Goal: Communication & Community: Answer question/provide support

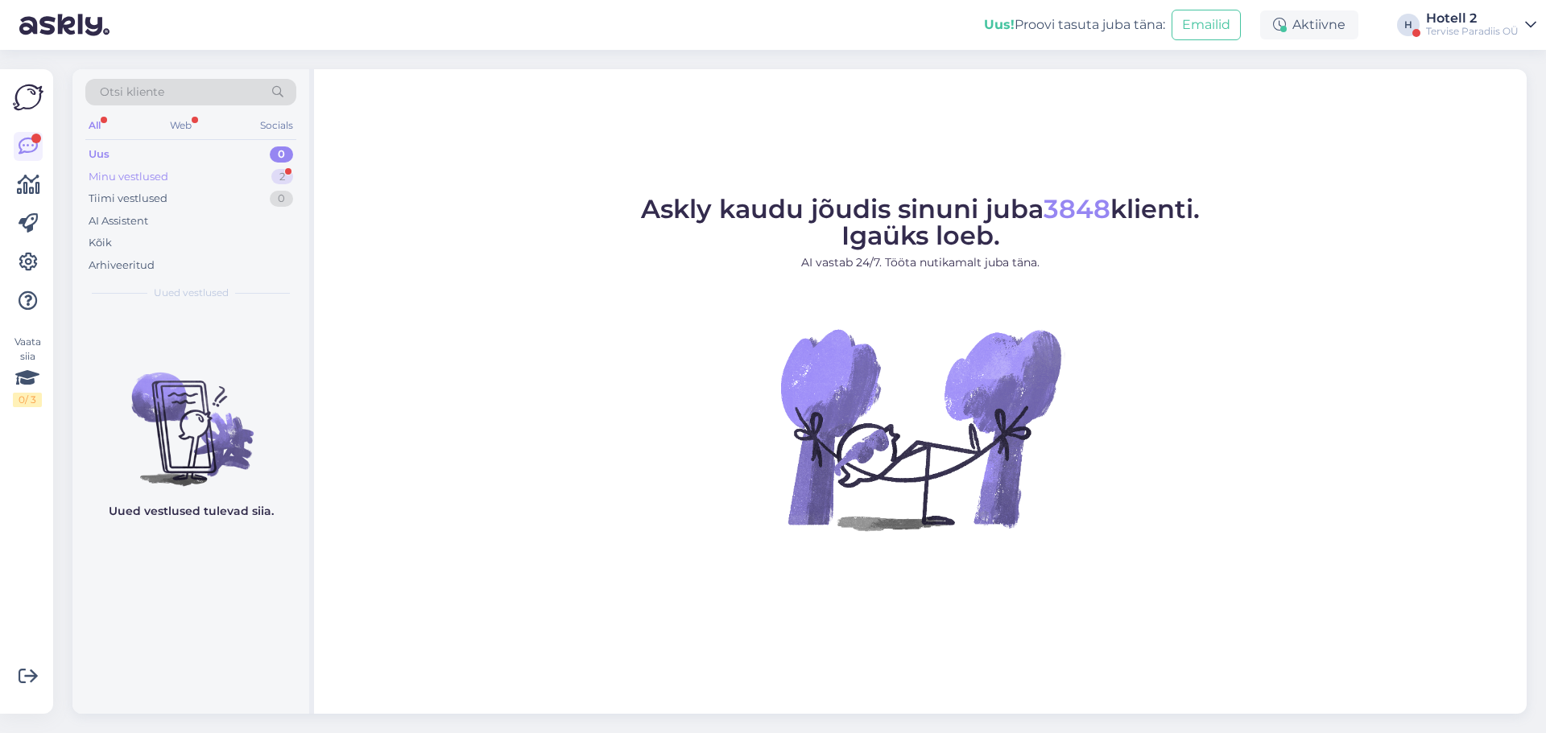
click at [274, 175] on div "2" at bounding box center [282, 177] width 22 height 16
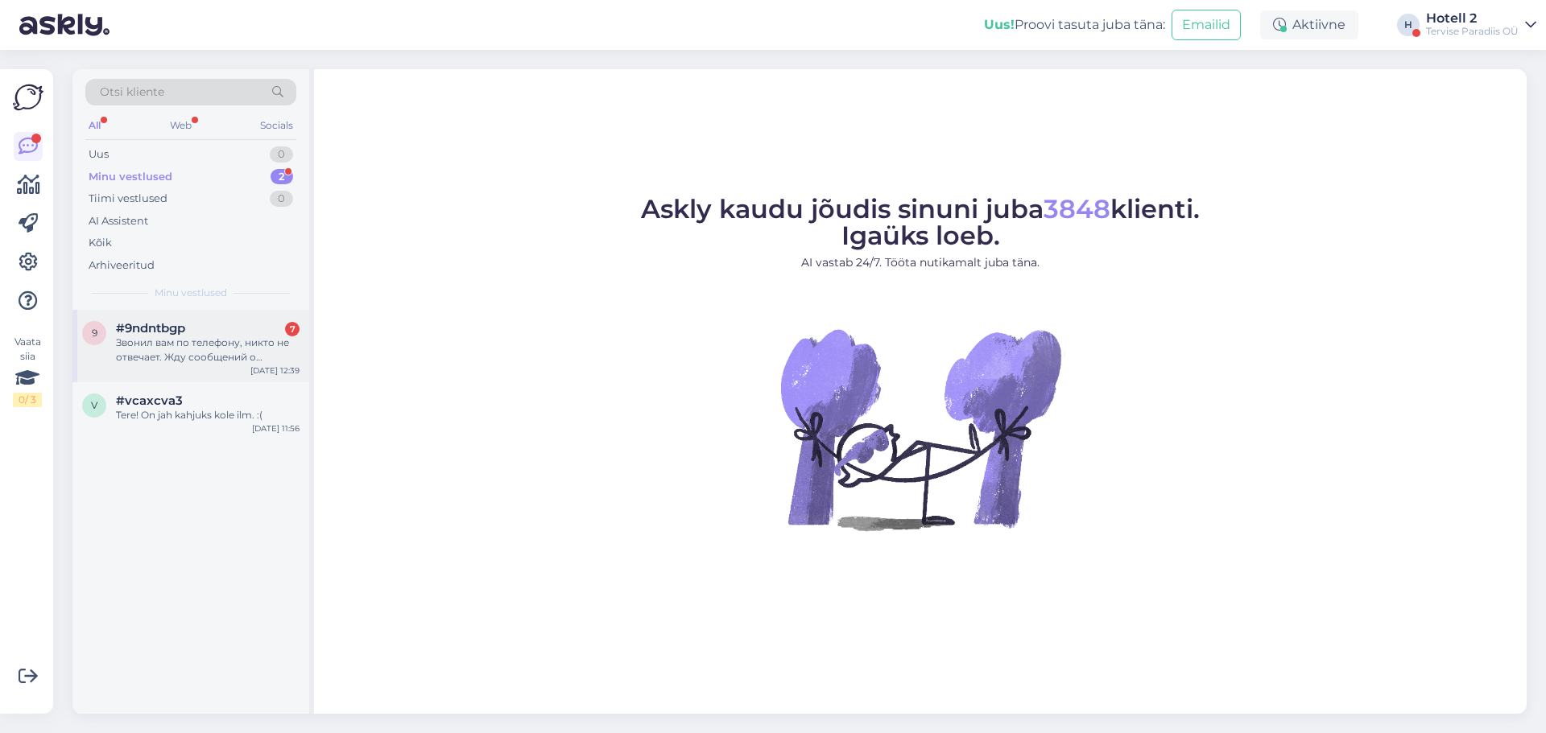
click at [221, 342] on div "Звонил вам по телефону, никто не отвечает. Жду сообщений о бронировании. Ехать …" at bounding box center [208, 350] width 184 height 29
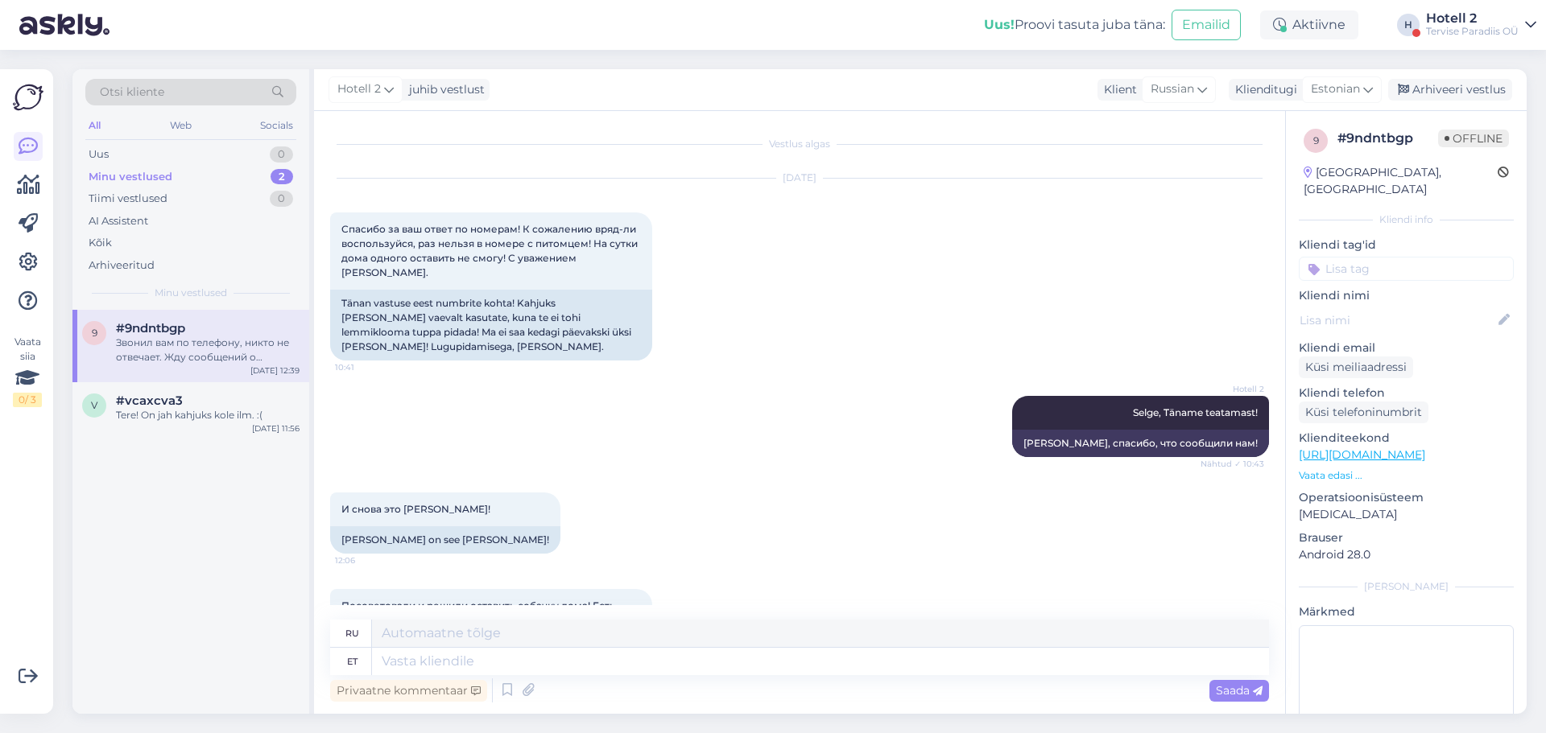
scroll to position [705, 0]
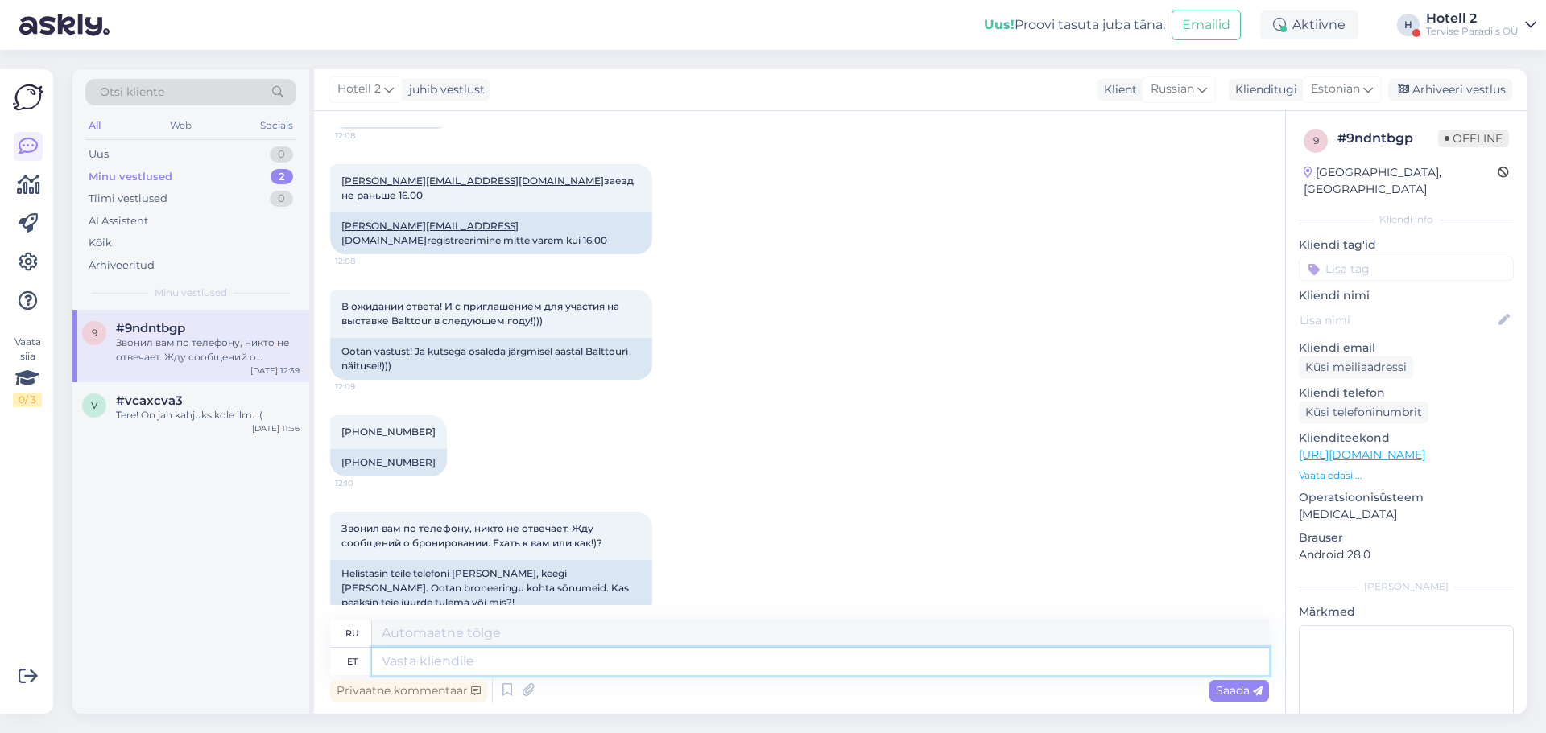
click at [508, 653] on textarea at bounding box center [820, 661] width 897 height 27
click at [558, 669] on textarea at bounding box center [820, 661] width 897 height 27
click at [543, 660] on textarea at bounding box center [820, 661] width 897 height 27
type textarea "kas"
type textarea "ли"
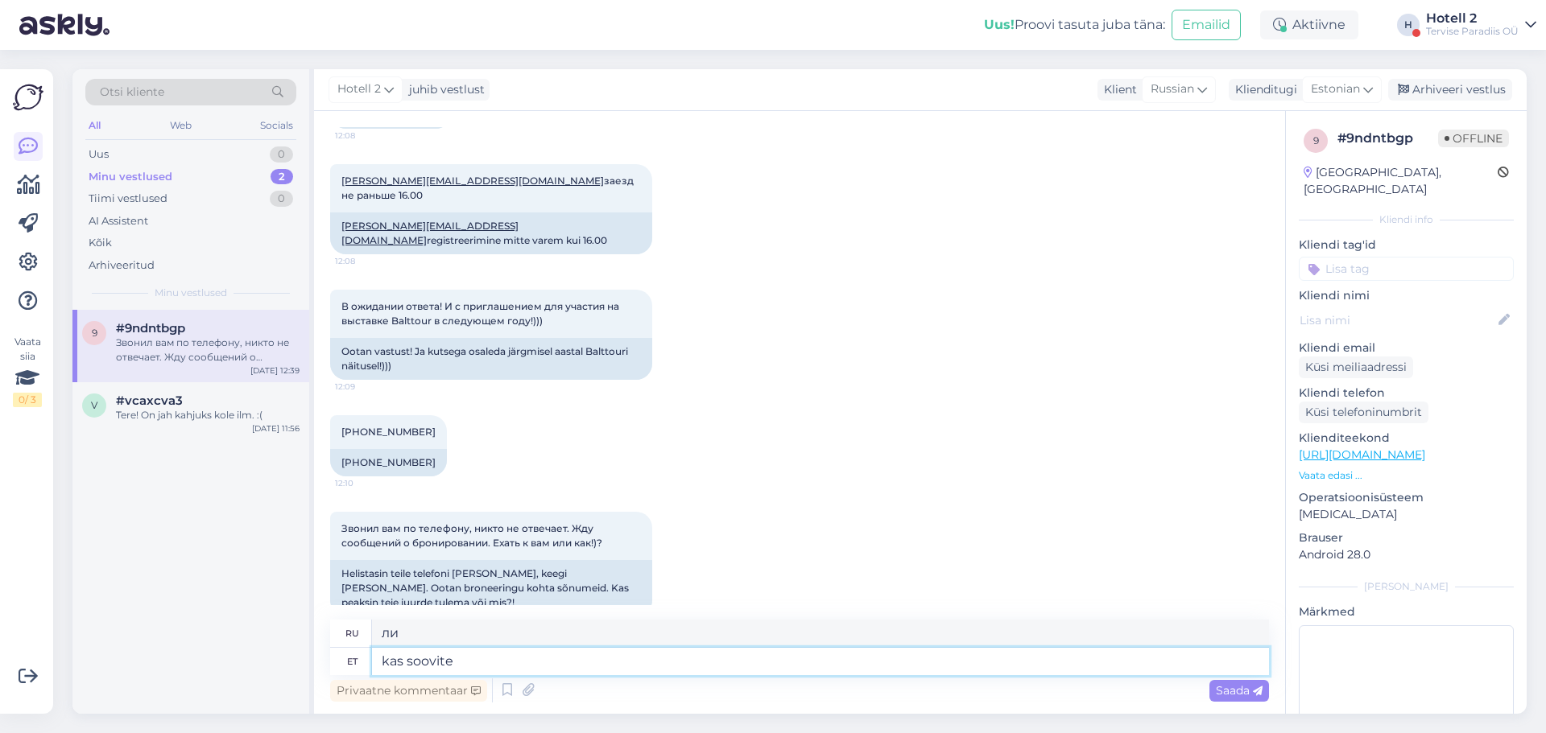
type textarea "kas soovite"
type textarea "Вы хотите"
type textarea "kas soovite 13-14."
type textarea "ты хочешь 13-14?"
type textarea "kas soovite 13-14.0"
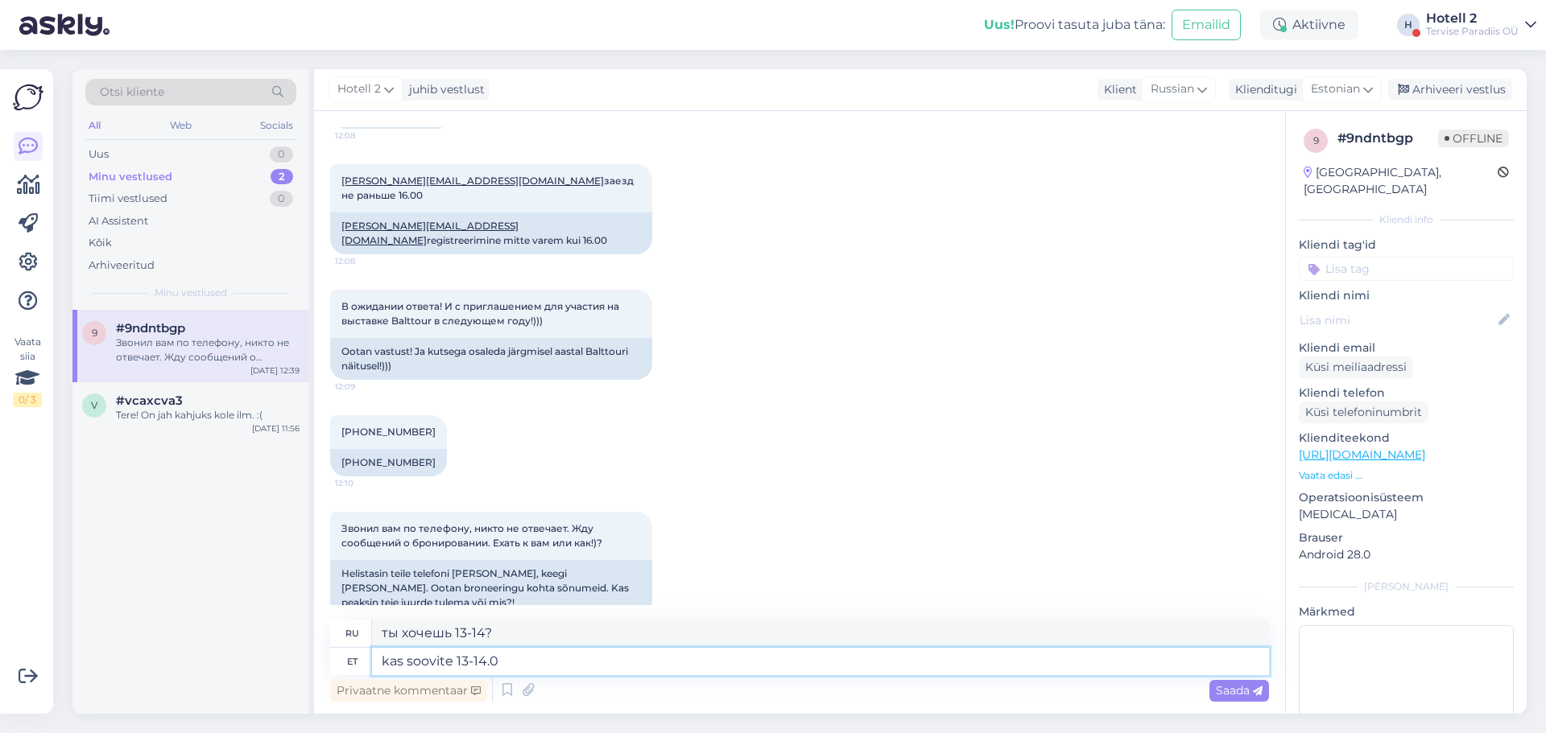
type textarea "вы хотите 13-14."
type textarea "kas soovite 13-14.09"
type textarea "вы хотите 13-14.09"
type textarea "kas soovite 13-14.09 kuupäevaga broneeringut"
type textarea "Хотите ли вы забронировать столик на 13-14.09 ?"
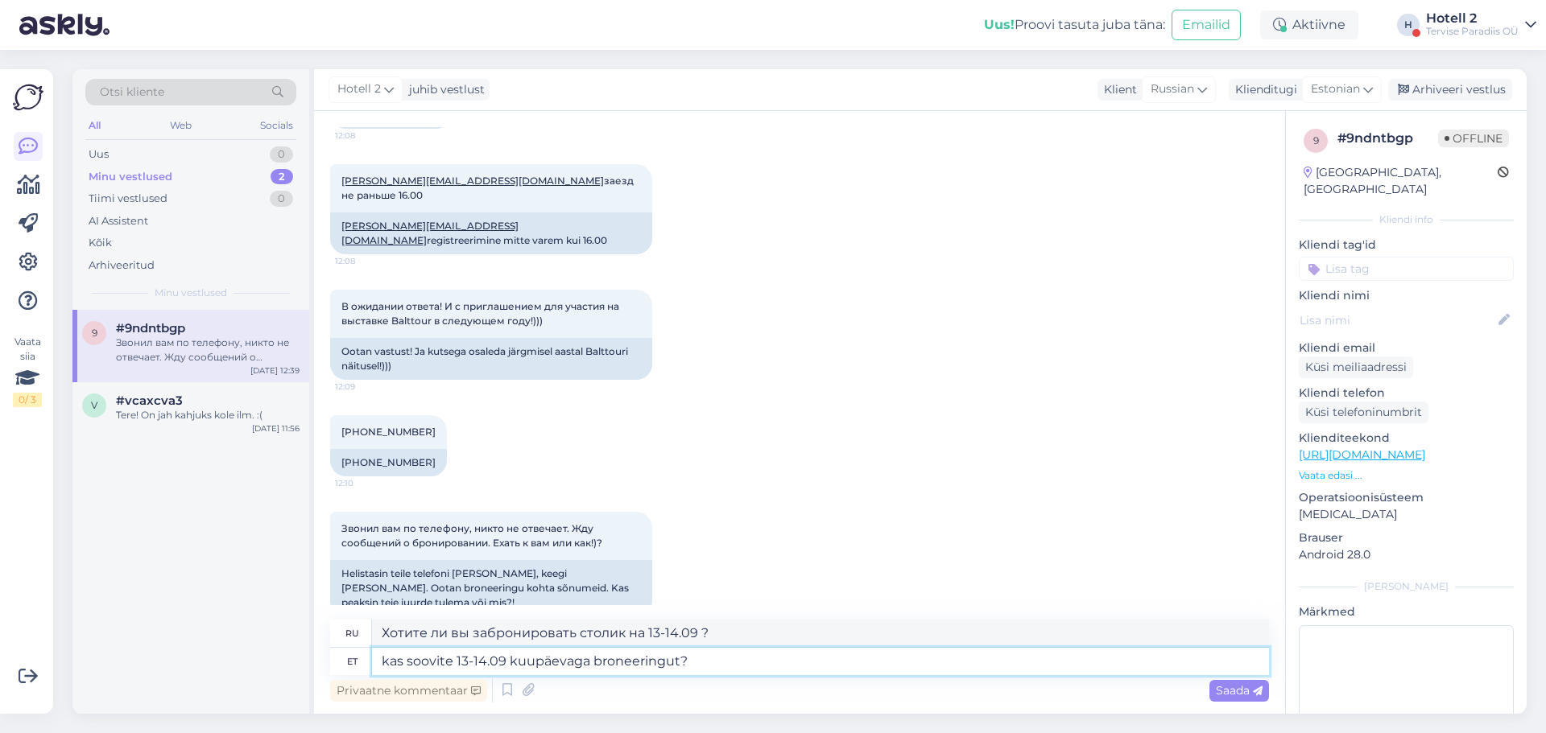
type textarea "kas soovite 13-14.09 kuupäevaga broneeringut?"
type textarea "Хотите ли вы забронировать номер на 13-14.09 сентября?"
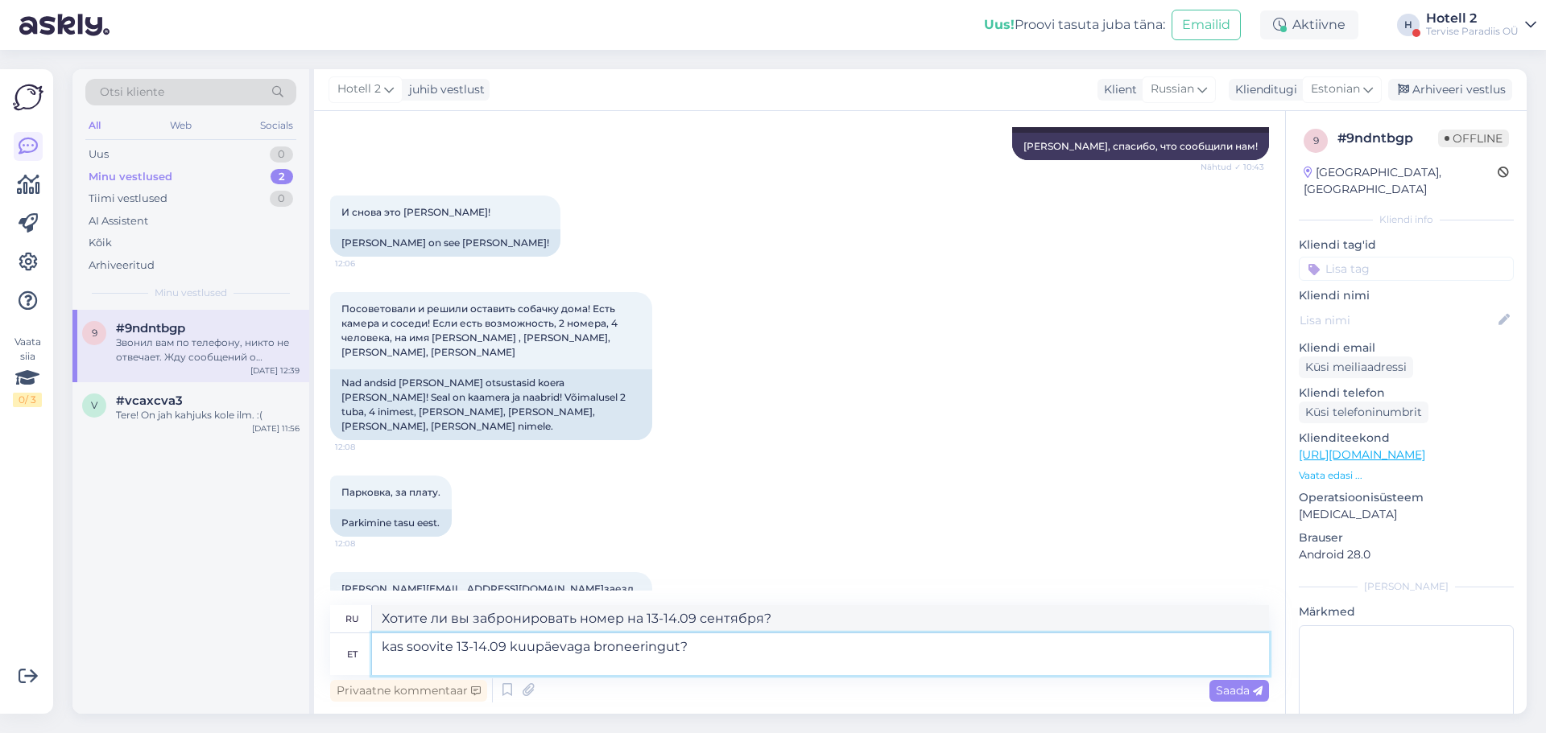
scroll to position [383, 0]
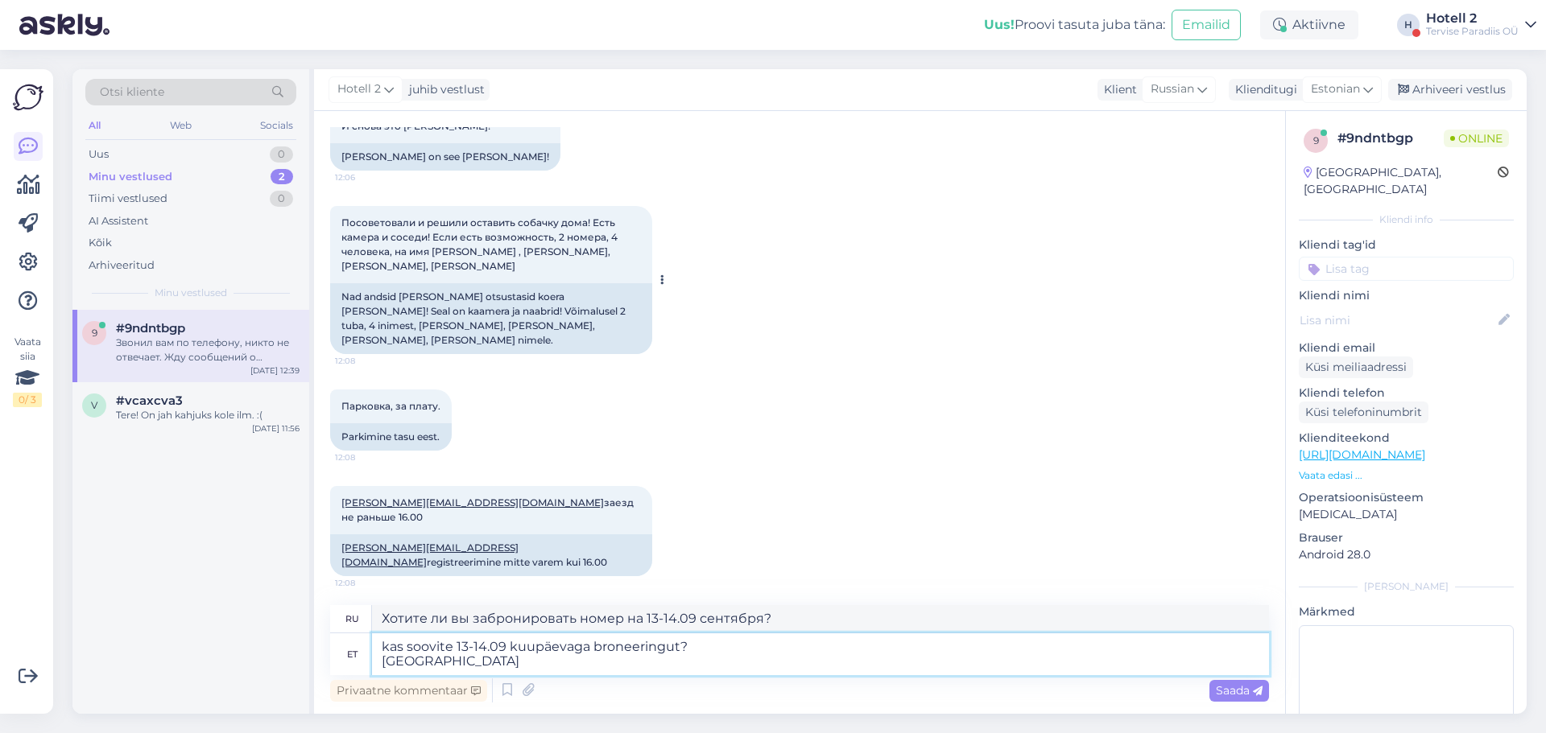
type textarea "kas soovite 13-14.09 kuupäevaga broneeringut? [GEOGRAPHIC_DATA]"
type textarea "Хотите забронировать столик на 13-14.09 ? предложений"
type textarea "kas soovite 13-14.09 kuupäevaga broneeringut? [GEOGRAPHIC_DATA]"
type textarea "Хотите забронировать столик на 13-14.09 ? Мы хотели бы предложить"
type textarea "kas soovite 13-14.09 kuupäevaga broneeringut? Pakuksime kaks"
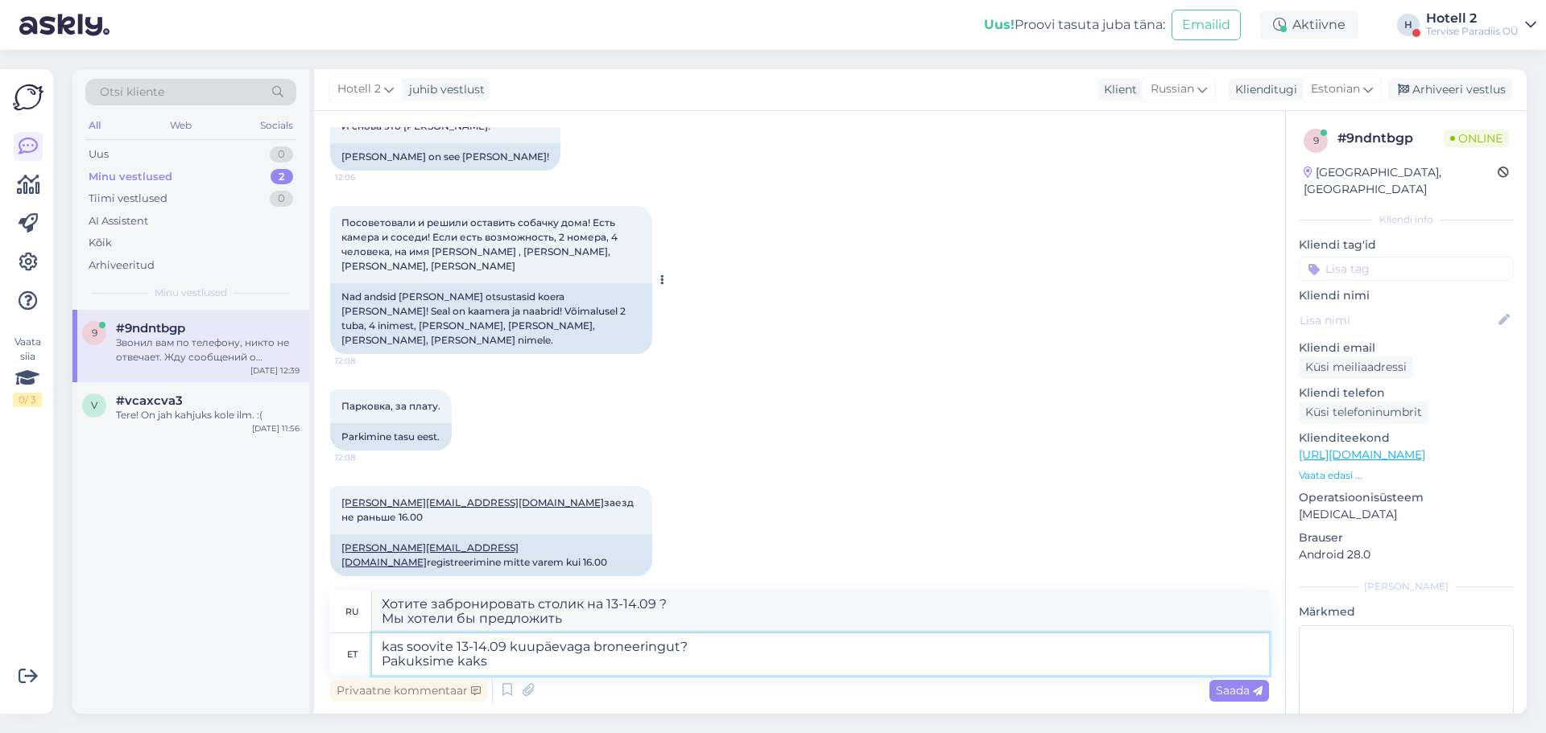
type textarea "Хотите забронировать столик на 13-14.09 ? Мы хотели бы предложить два"
type textarea "kas soovite 13-14.09 kuupäevaga broneeringut? Pakuksime kaks kahe eraldi v"
type textarea "Хотите ли вы забронировать столик на 13-14.09 ? Мы хотели бы предложить вам два…"
type textarea "kas soovite 13-14.09 kuupäevaga broneeringut? Pakuksime kaks kahe eraldi voodig…"
type textarea "Хотите забронировать номер на 13-14.09 ? Мы хотели бы предложить вам два номера…"
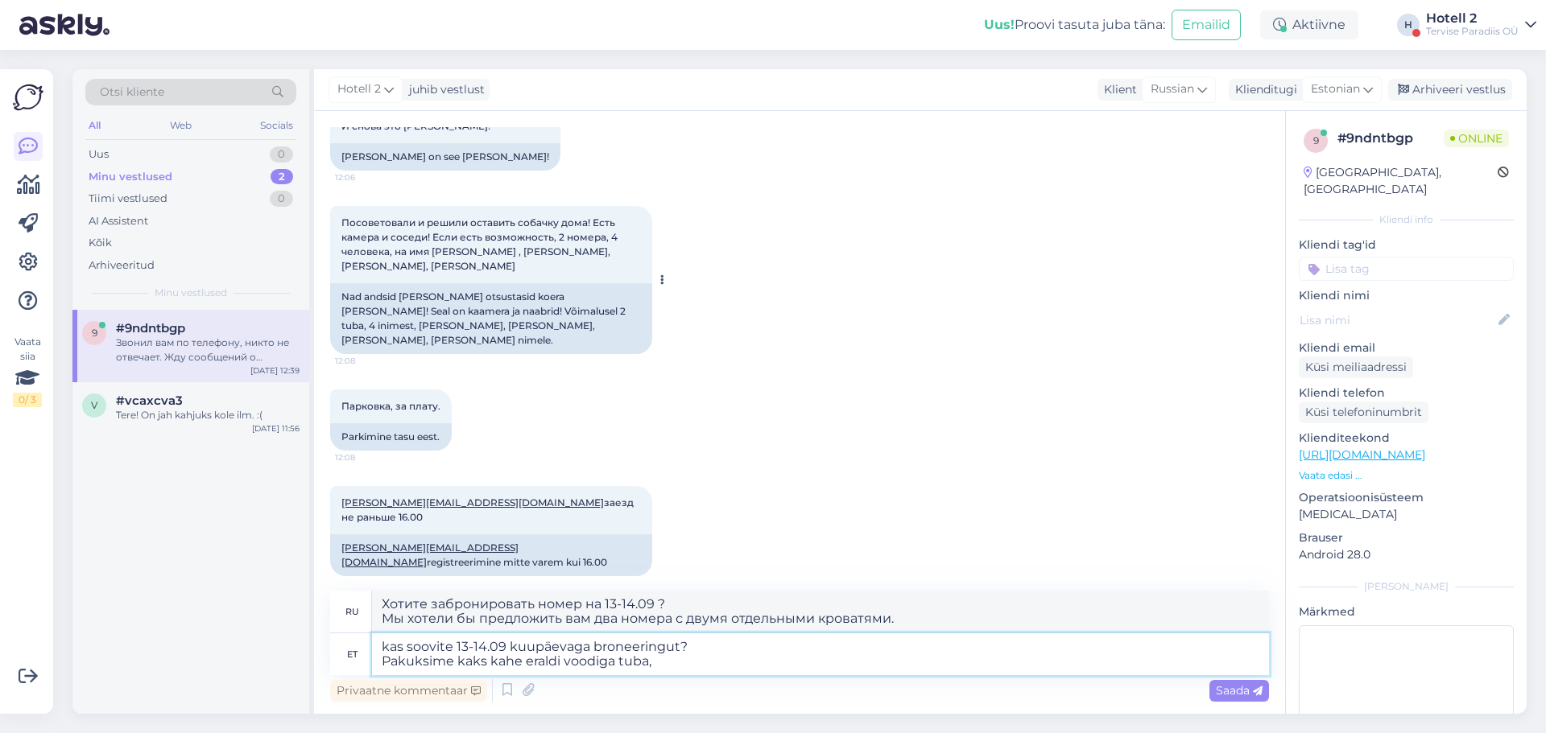
type textarea "kas soovite 13-14.09 kuupäevaga broneeringut? Pakuksime kaks kahe eraldi voodig…"
type textarea "Хотите забронировать номер на 13-14.09 ? Мы хотели бы предложить вам два номера…"
type textarea "kas soovite 13-14.09 kuupäevaga broneeringut? Pakuksime kaks kahe eraldi voodig…"
type textarea "Хотите забронировать номер на 13-14.09 ? Мы хотели бы предложить вам два номера…"
type textarea "kas soovite 13-14.09 kuupäevaga broneeringut? Pakuksime kaks kahe eraldi voodig…"
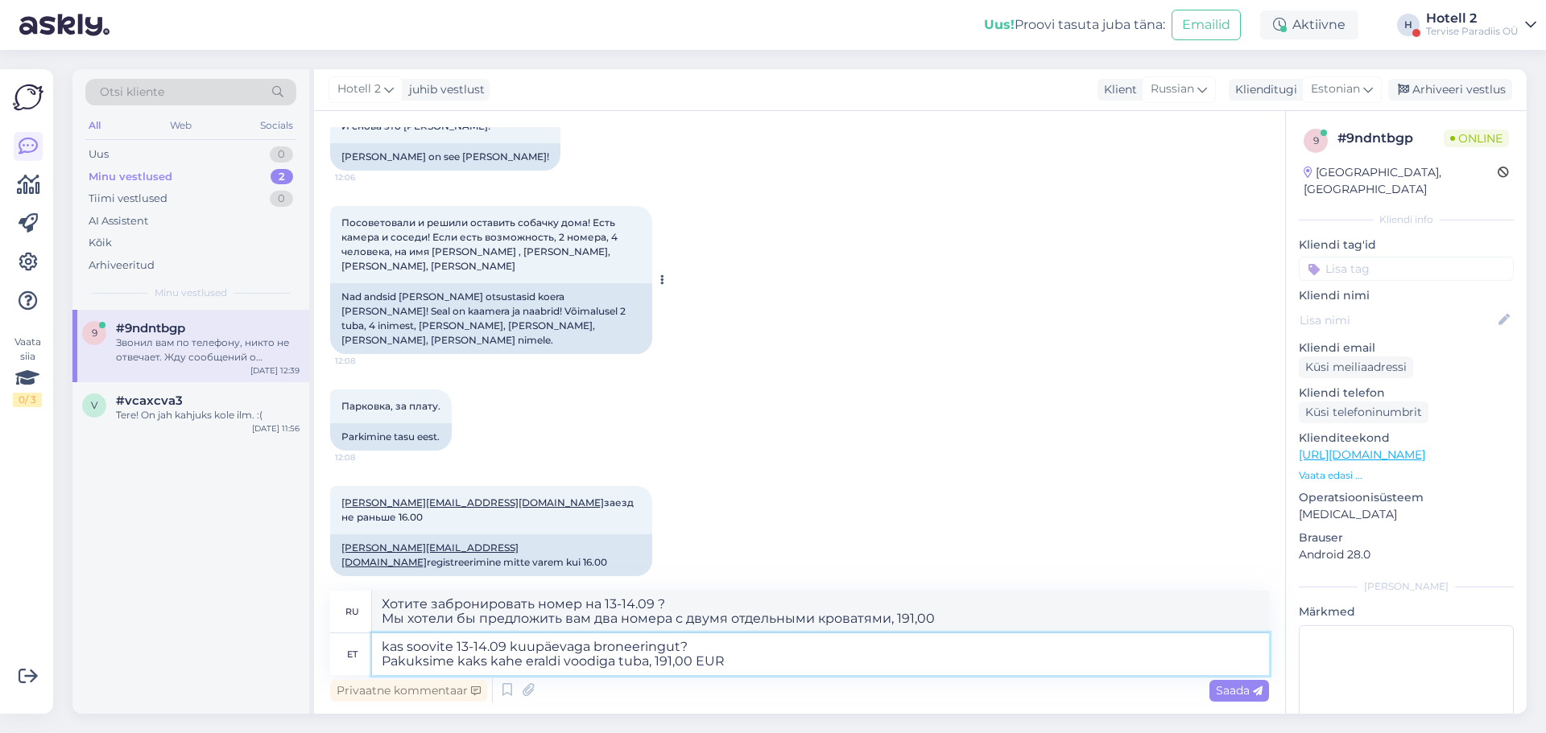
type textarea "Хотите забронировать номер на 13-14.09 ? Мы хотели бы предложить вам два номера…"
type textarea "kas soovite 13-14.09 kuupäevaga broneeringut? Pakuksime kaks kahe eraldi voodig…"
type textarea "Хотите забронировать номер на 13-14.09 ? Мы хотели бы предложить вам два номера…"
type textarea "kas soovite 13-14.09 kuupäevaga broneeringut? Pakuksime kaks kahe eraldi voodig…"
type textarea "Хотите забронировать номер на 13-14.09 ? Мы хотели бы предложить вам два номера…"
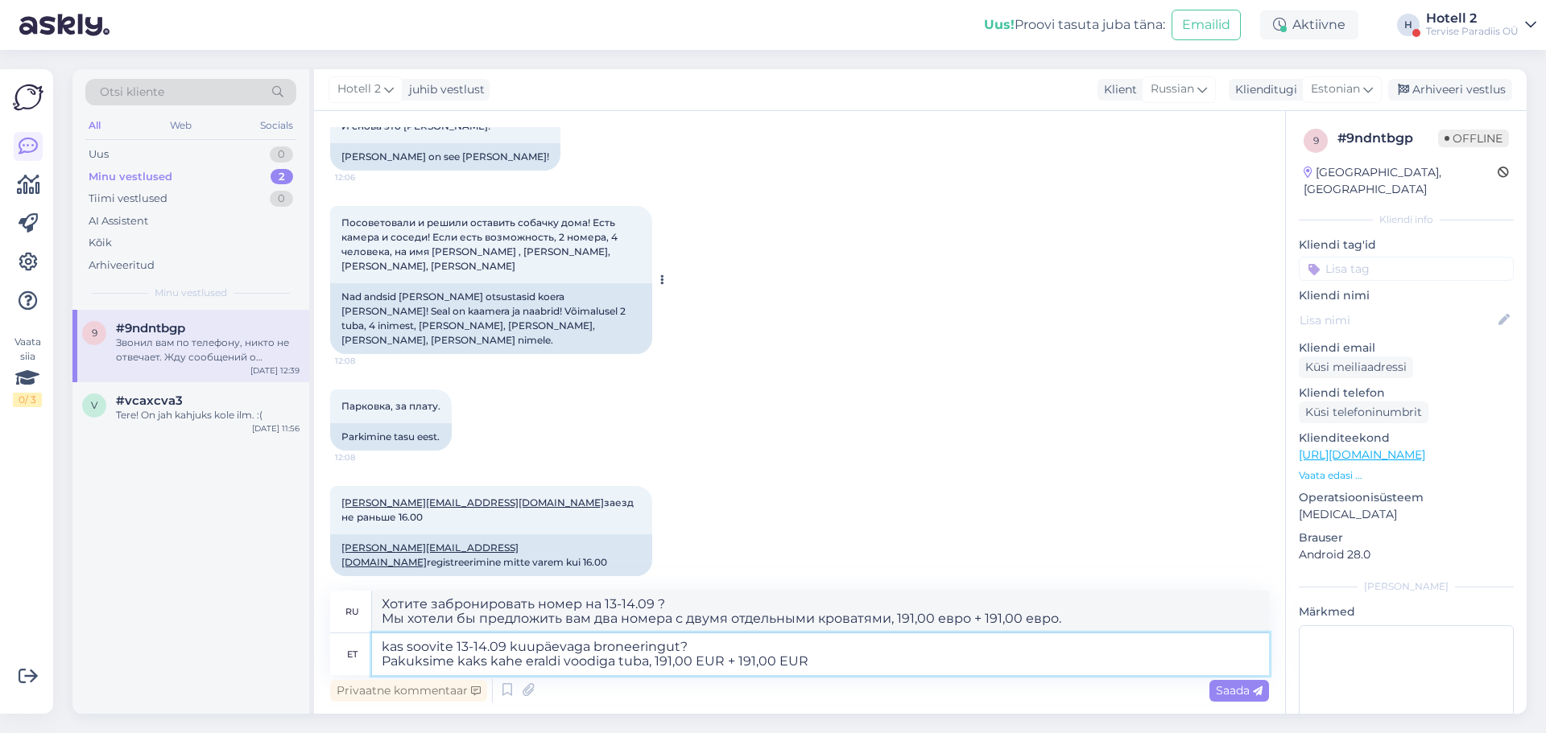
type textarea "kas soovite 13-14.09 kuupäevaga broneeringut? Pakuksime kaks kahe eraldi voodig…"
type textarea "Хотите забронировать на 13-14.09 ? Мы хотели бы предложить вам два номера с дву…"
type textarea "kas soovite 13-14.09 kuupäevaga broneeringut? Pakuksime kaks kahe eraldi voodig…"
type textarea "Хотите забронировать номер на 13-14.09 ? Мы хотели бы предложить вам два номера…"
click at [838, 657] on textarea "kas soovite 13-14.09 kuupäevaga broneeringut? Pakuksime kaks kahe eraldi voodig…" at bounding box center [820, 655] width 897 height 42
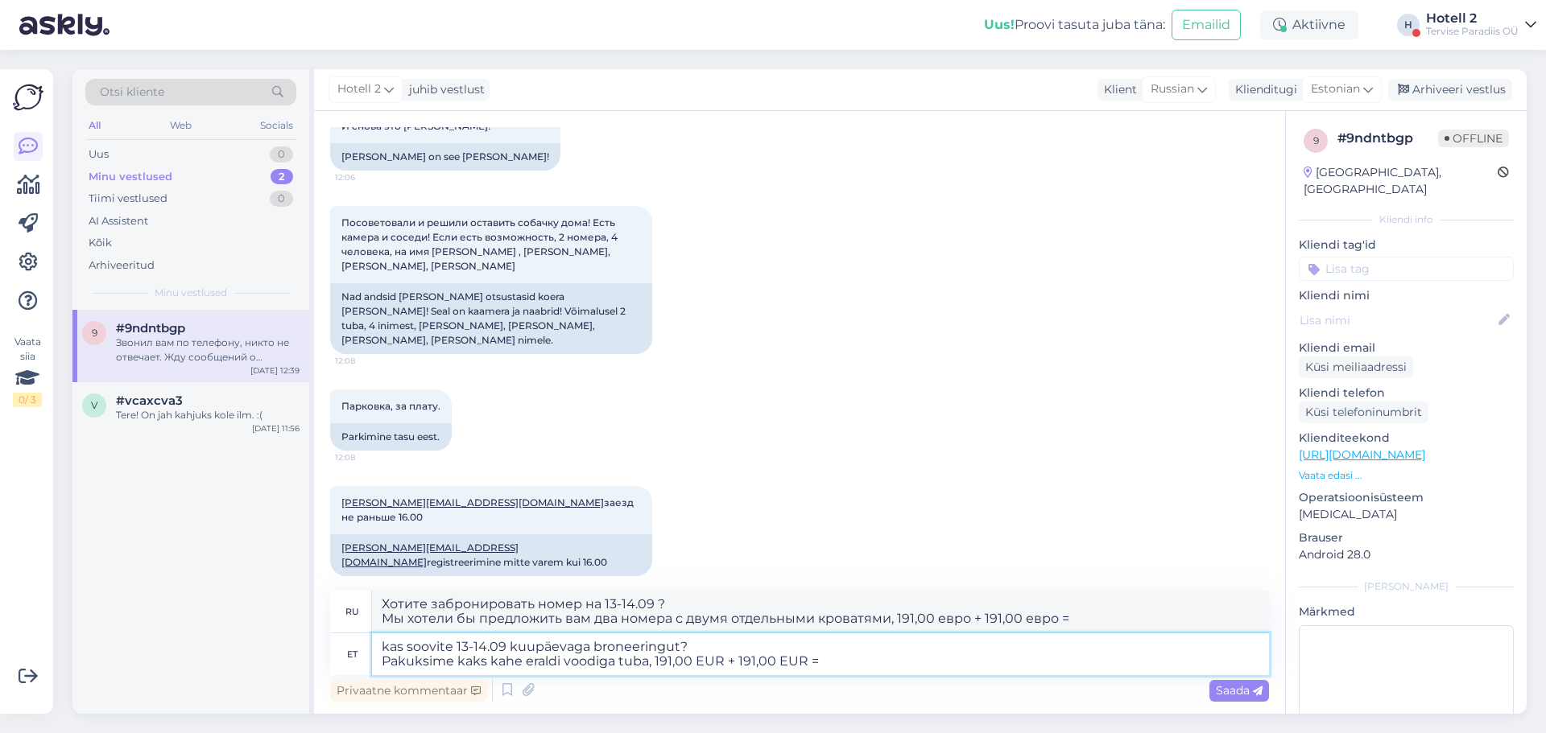
click at [975, 667] on textarea "kas soovite 13-14.09 kuupäevaga broneeringut? Pakuksime kaks kahe eraldi voodig…" at bounding box center [820, 655] width 897 height 42
type textarea "kas soovite 13-14.09 kuupäevaga broneeringut? Pakuksime kaks kahe eraldi voodig…"
type textarea "Хотите забронировать на 13-14.09 ? Мы хотели бы предложить вам два номера с дву…"
type textarea "kas soovite 13-14.09 kuupäevaga broneeringut? Pakuksime kaks kahe eraldi voodig…"
type textarea "Хотите забронировать на 13-14.09 ? Мы хотели бы предложить вам два номера с дву…"
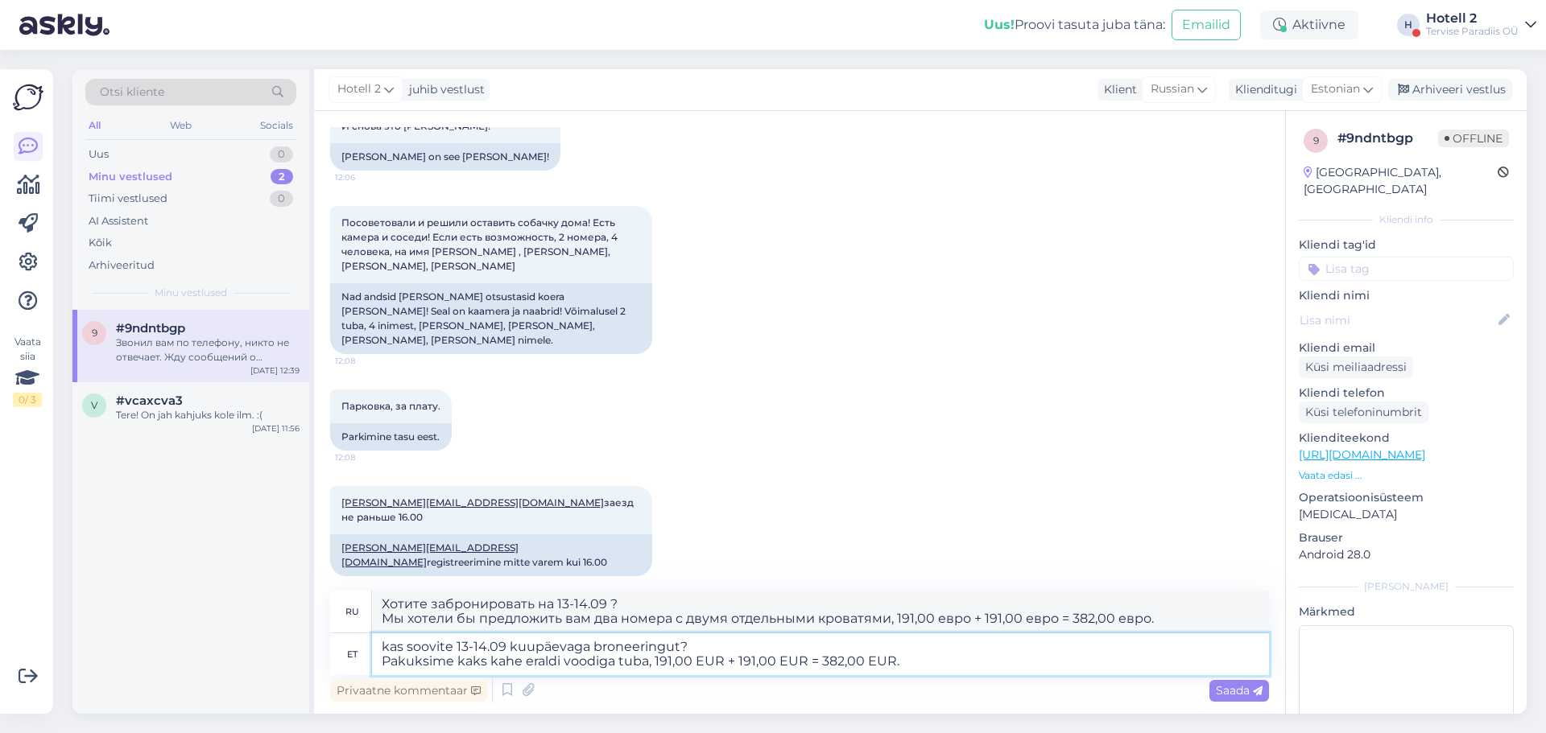
type textarea "kas soovite 13-14.09 kuupäevaga broneeringut? Pakuksime kaks kahe eraldi voodig…"
type textarea "Хотите забронировать номер на 13-14.09 ? Мы хотели бы предложить вам два номера…"
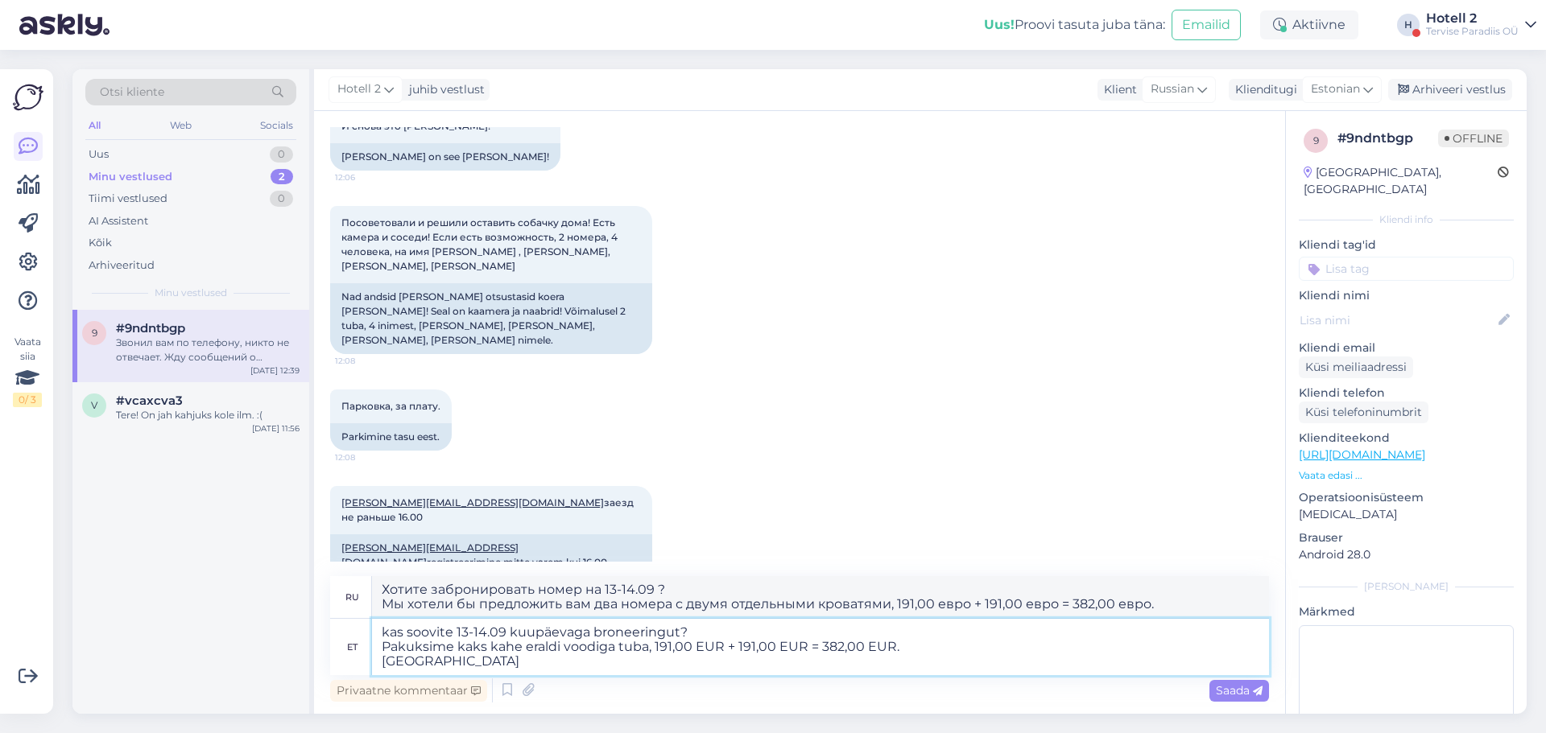
type textarea "kas soovite 13-14.09 kuupäevaga broneeringut? Pakuksime kaks kahe eraldi voodig…"
type textarea "Хотите забронировать номер на 13-14.09 ? Мы хотели бы предложить вам два номера…"
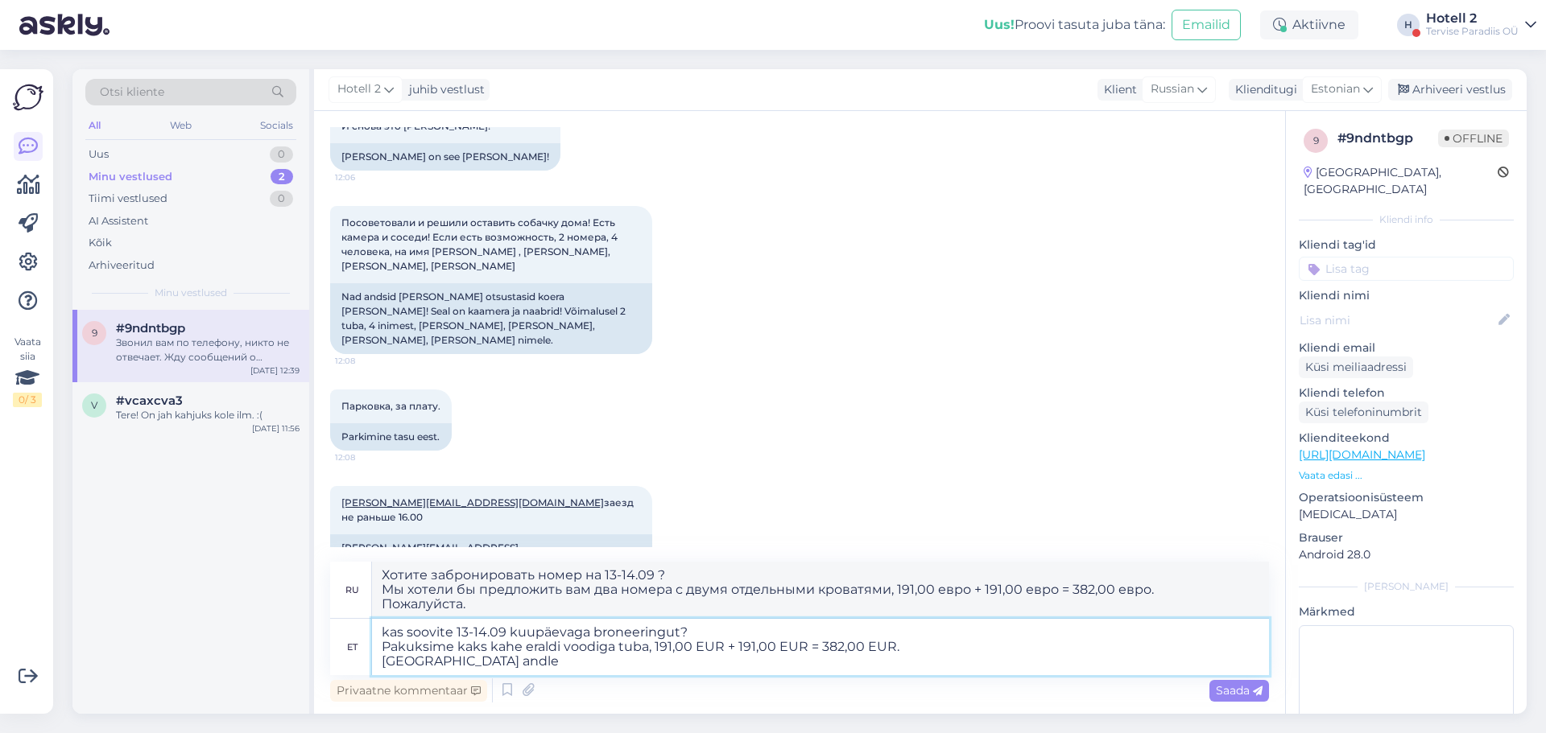
type textarea "kas soovite 13-14.09 kuupäevaga broneeringut? Pakuksime kaks kahe eraldi voodig…"
type textarea "Хотите забронировать номер на 13-14.09 ? Мы хотели бы предложить вам два номера…"
type textarea "kas soovite 13-14.09 kuupäevaga broneeringut? Pakuksime kaks kahe eraldi voodig…"
type textarea "Хотите забронировать номер на 13-14.09 ? Мы хотели бы предложить вам два номера…"
type textarea "kas soovite 13-14.09 kuupäevaga broneeringut? Pakuksime kaks kahe eraldi voodig…"
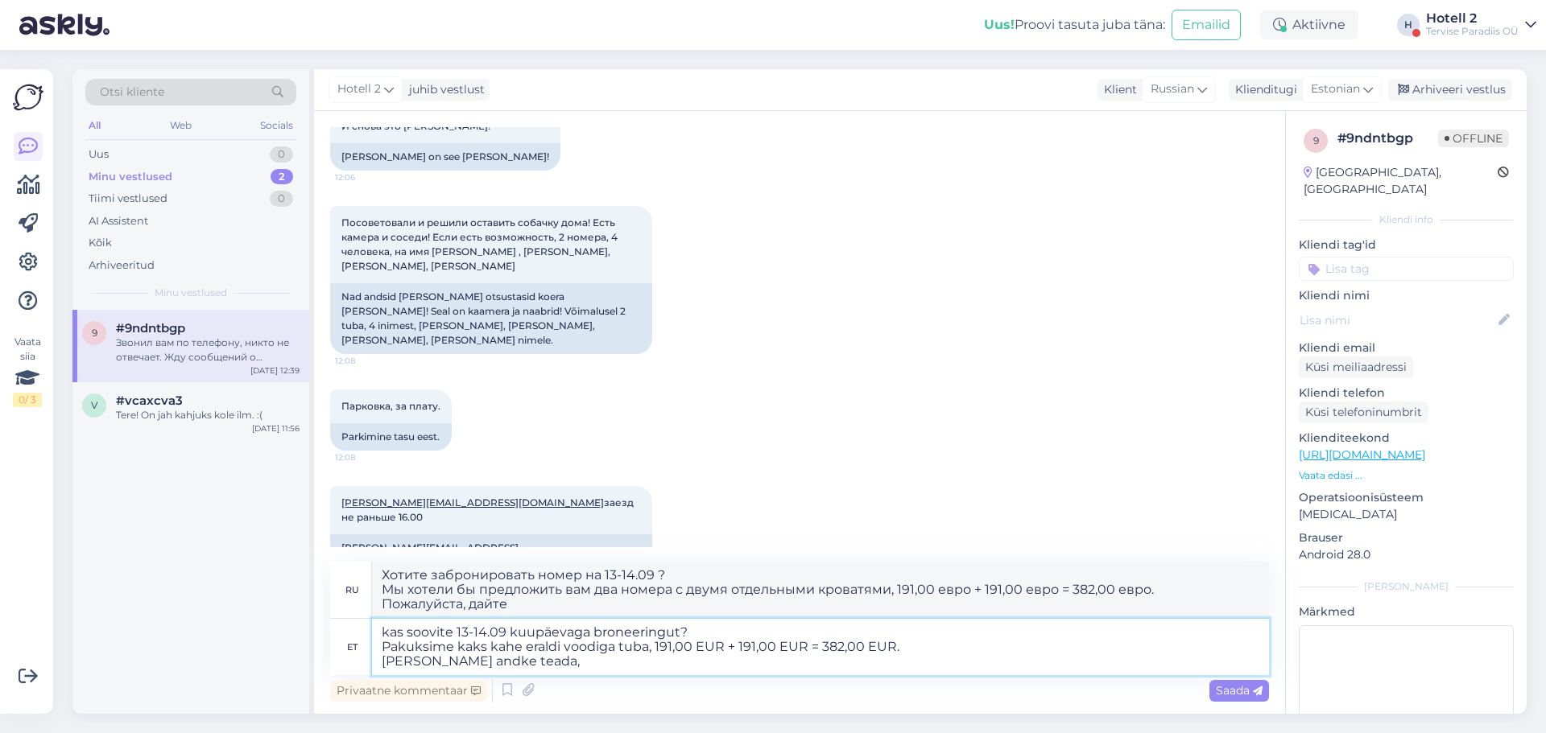
type textarea "Хотите забронировать на 13-14.09 ? Мы хотели бы предложить два двухместных номе…"
type textarea "kas soovite 13-14.09 kuupäevaga broneeringut? Pakuksime kaks kahe eraldi voodig…"
type textarea "Хотите забронировать на 13-14.09 ? Мы хотели бы предложить два двухместных номе…"
type textarea "kas soovite 13-14.09 kuupäevaga broneeringut? Pakuksime kaks kahe eraldi voodig…"
type textarea "Хотите забронировать на 13-14.09 ? Мы хотели бы предложить два двухместных номе…"
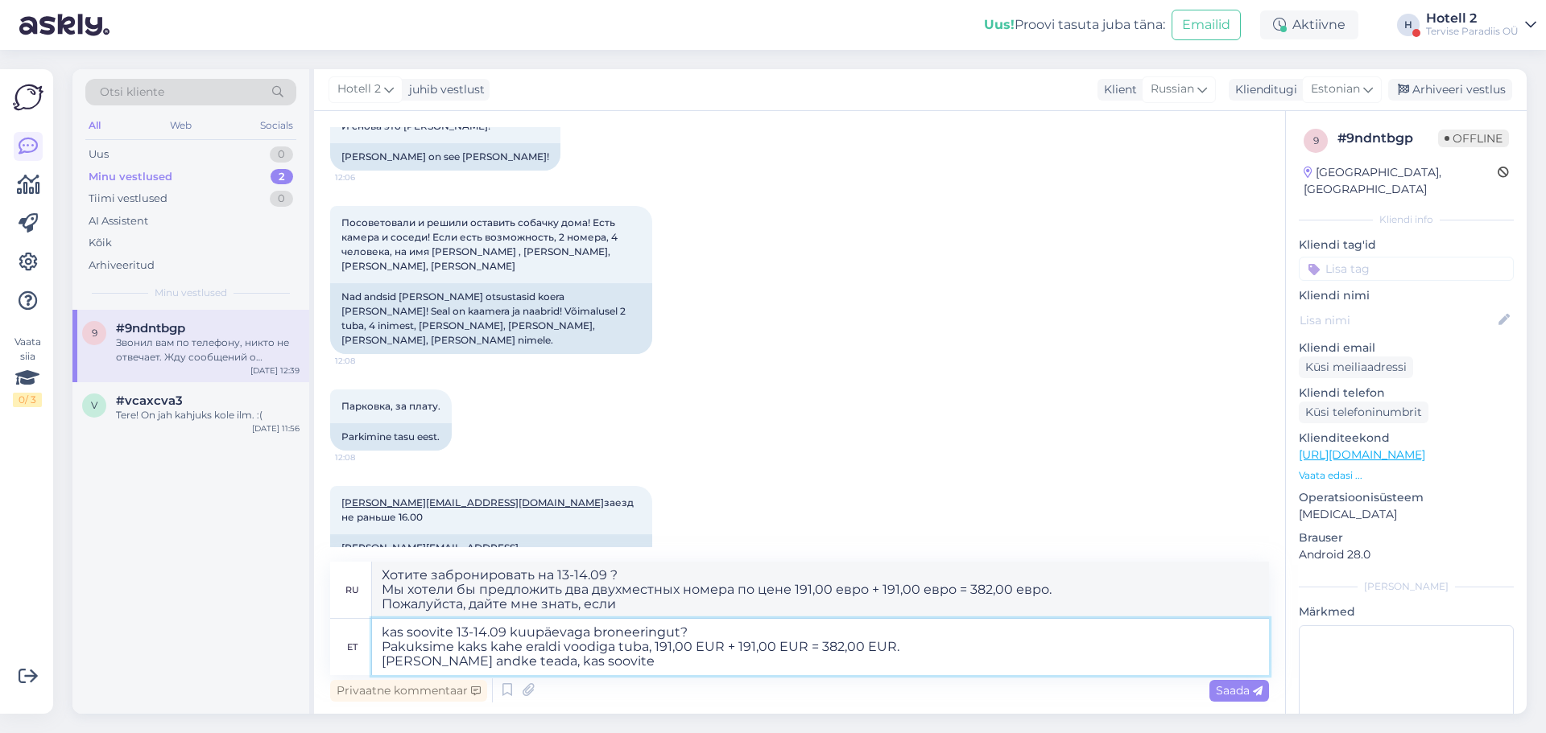
type textarea "kas soovite 13-14.09 kuupäevaga broneeringut? Pakuksime kaks kahe eraldi voodig…"
type textarea "Хотите забронировать на 13-14.09 ? Мы хотели бы предложить два двухместных номе…"
type textarea "kas soovite 13-14.09 kuupäevaga broneeringut? Pakuksime kaks kahe eraldi voodig…"
type textarea "Хотите ли вы забронировать номер на 13-14.09 ? Мы хотели бы предложить вам два …"
type textarea "kas soovite 13-14.09 kuupäevaga broneeringut? Pakuksime kaks kahe eraldi voodig…"
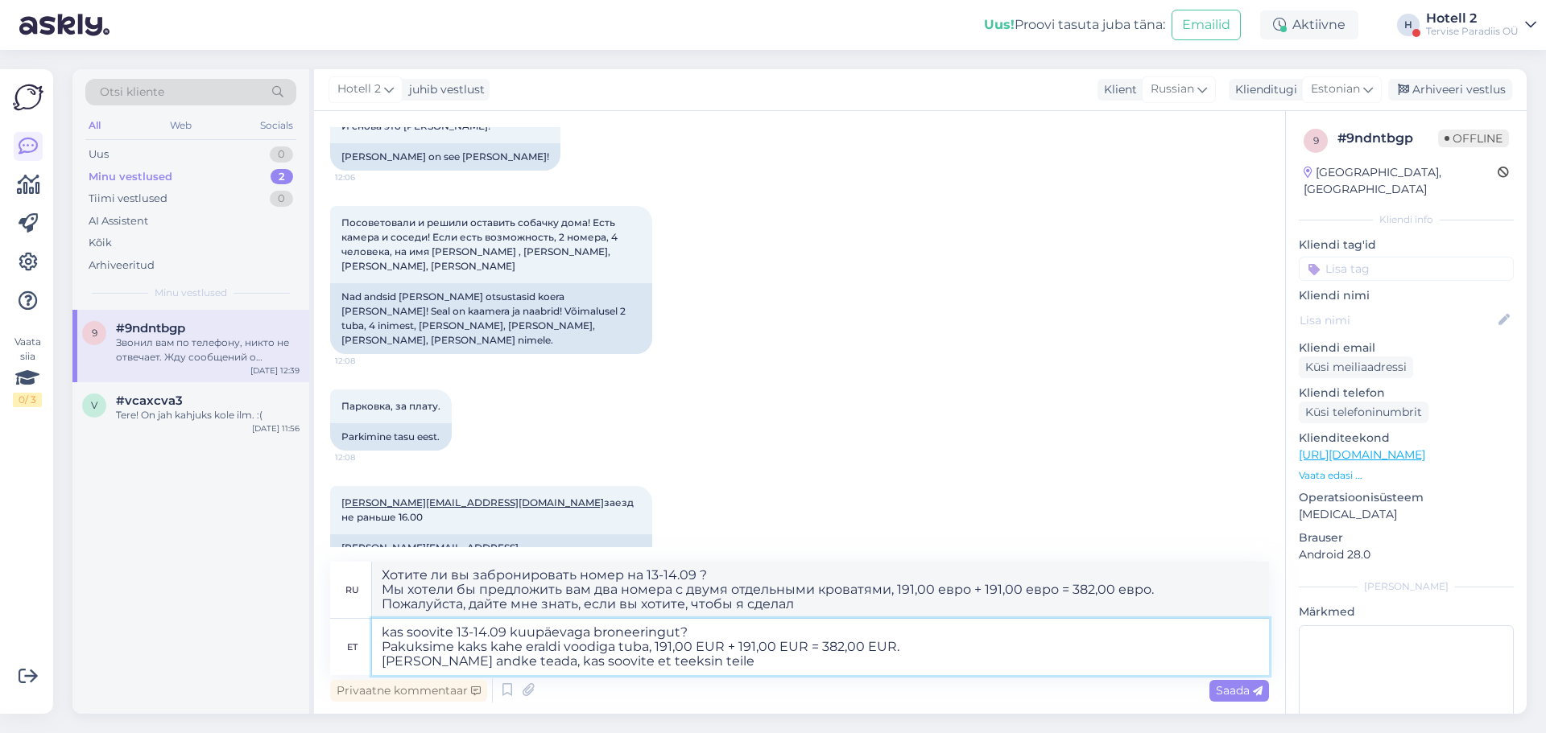
type textarea "Хотите ли вы забронировать номер на 13-14.09 ? Мы хотели бы предложить вам два …"
type textarea "kas soovite 13-14.09 kuupäevaga broneeringut? Pakuksime kaks kahe eraldi voodig…"
type textarea "Хотите ли вы забронировать номер на 13-14.09 ? Мы хотели бы предложить вам два …"
type textarea "kas soovite 13-14.09 kuupäevaga broneeringut? Pakuksime kaks kahe eraldi voodig…"
type textarea "Хотите ли вы забронировать номер на 13-14.09 ? Мы хотели бы предложить вам два …"
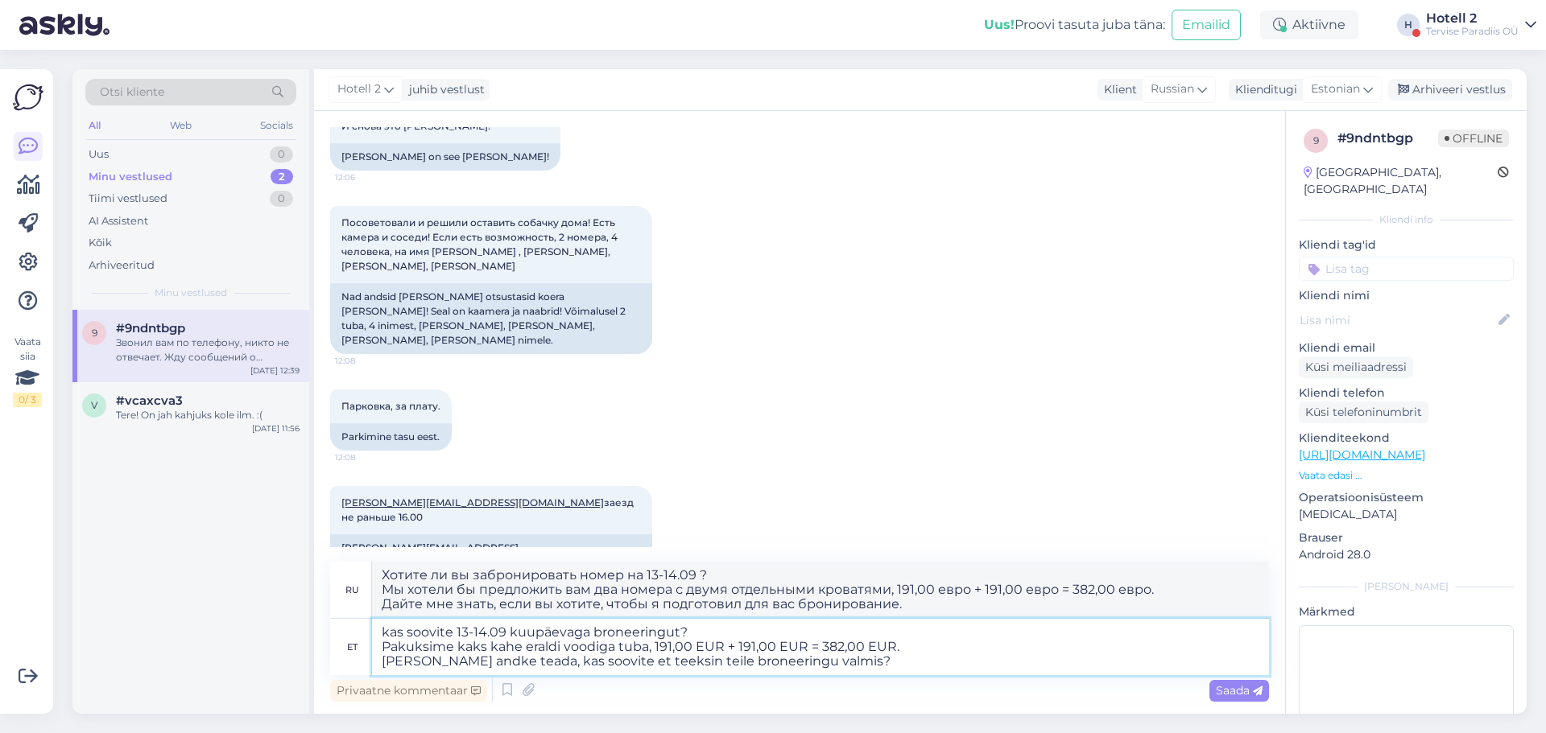
type textarea "kas soovite 13-14.09 kuupäevaga broneeringut? Pakuksime kaks kahe eraldi voodig…"
type textarea "Хотите ли вы забронировать номер на 13-14.09 ? Мы хотели бы предложить вам два …"
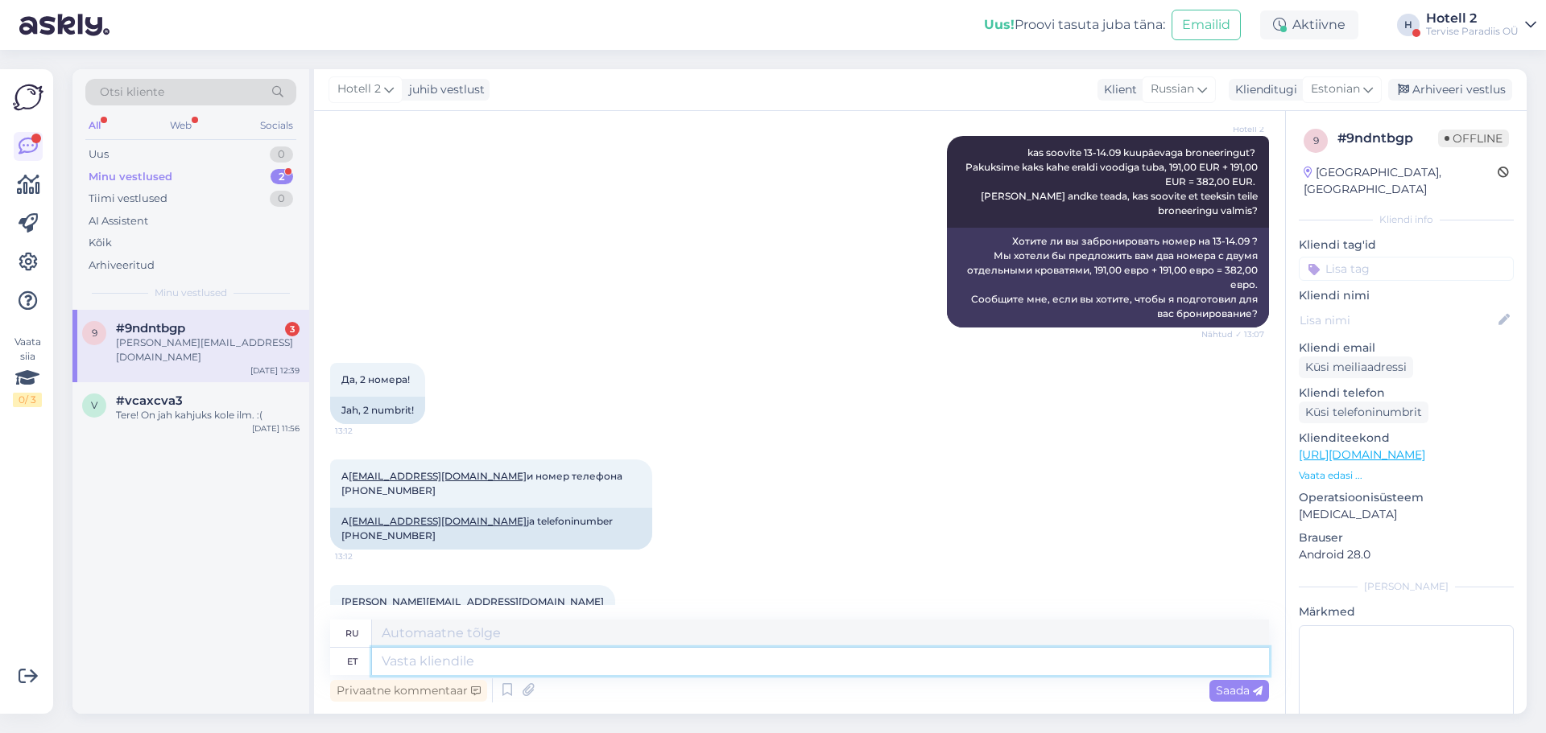
scroll to position [1222, 0]
drag, startPoint x: 601, startPoint y: 471, endPoint x: 525, endPoint y: 482, distance: 77.3
click at [525, 507] on div "A [EMAIL_ADDRESS][DOMAIN_NAME] ja telefoninumber [PHONE_NUMBER]" at bounding box center [491, 528] width 322 height 42
copy div "[PHONE_NUMBER]"
click at [496, 567] on div "[PERSON_NAME][EMAIL_ADDRESS][DOMAIN_NAME] 13:13 [PERSON_NAME][EMAIL_ADDRESS][DO…" at bounding box center [799, 615] width 939 height 97
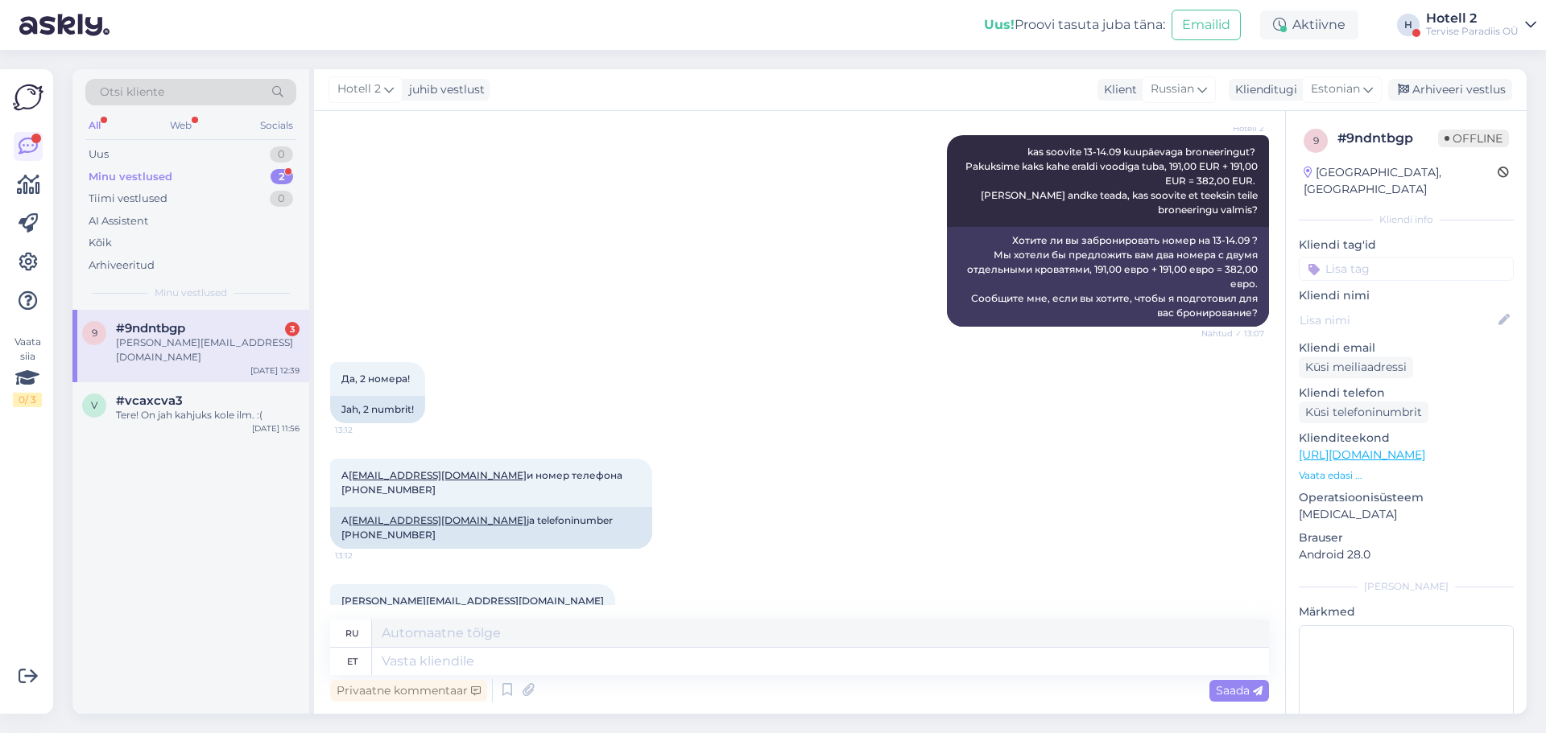
drag, startPoint x: 337, startPoint y: 577, endPoint x: 435, endPoint y: 578, distance: 97.4
click at [435, 618] on div "[PERSON_NAME][EMAIL_ADDRESS][DOMAIN_NAME]" at bounding box center [472, 631] width 285 height 27
copy link "[PERSON_NAME][EMAIL_ADDRESS][DOMAIN_NAME]"
click at [529, 659] on textarea at bounding box center [820, 661] width 897 height 27
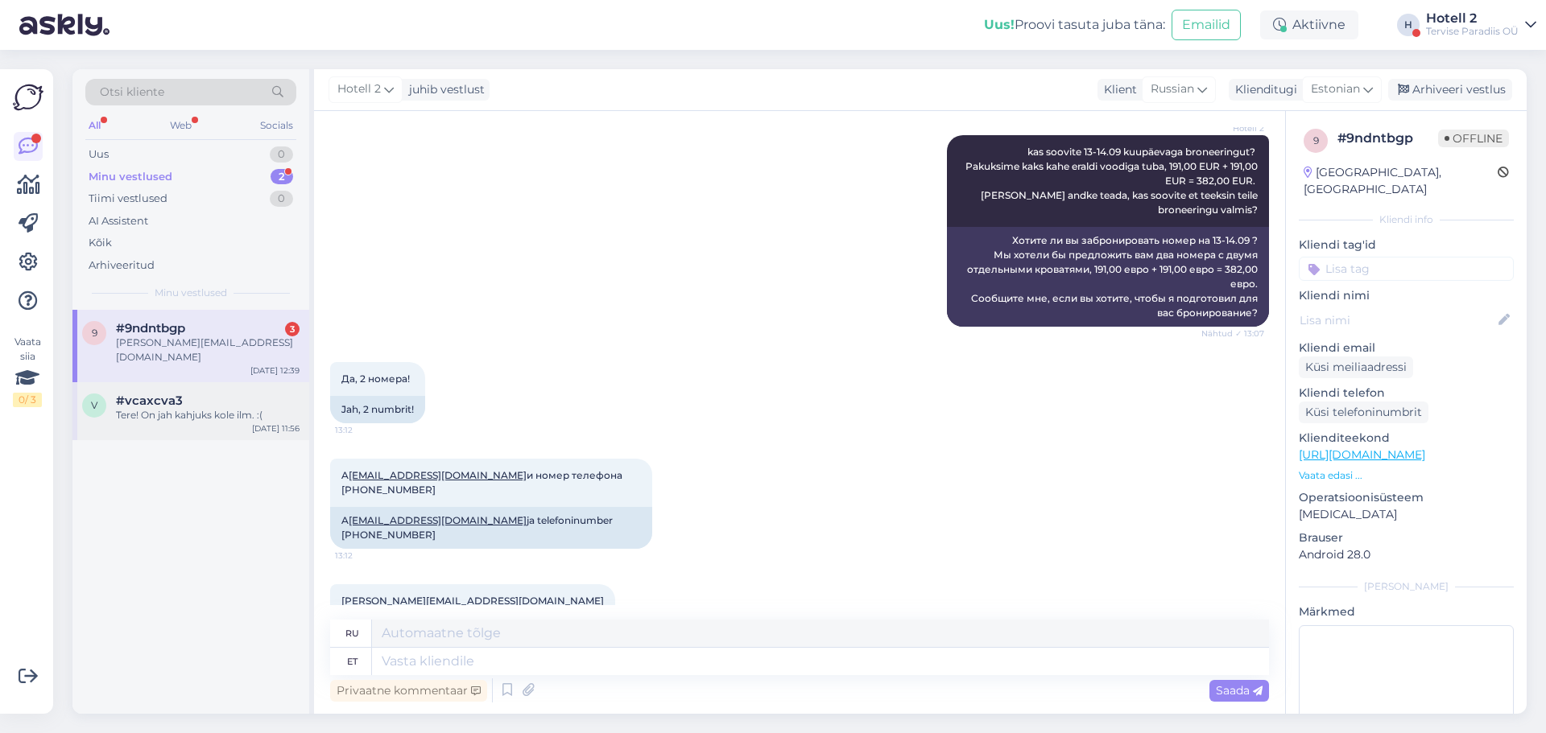
click at [219, 408] on div "Tere! On jah kahjuks kole ilm. :(" at bounding box center [208, 415] width 184 height 14
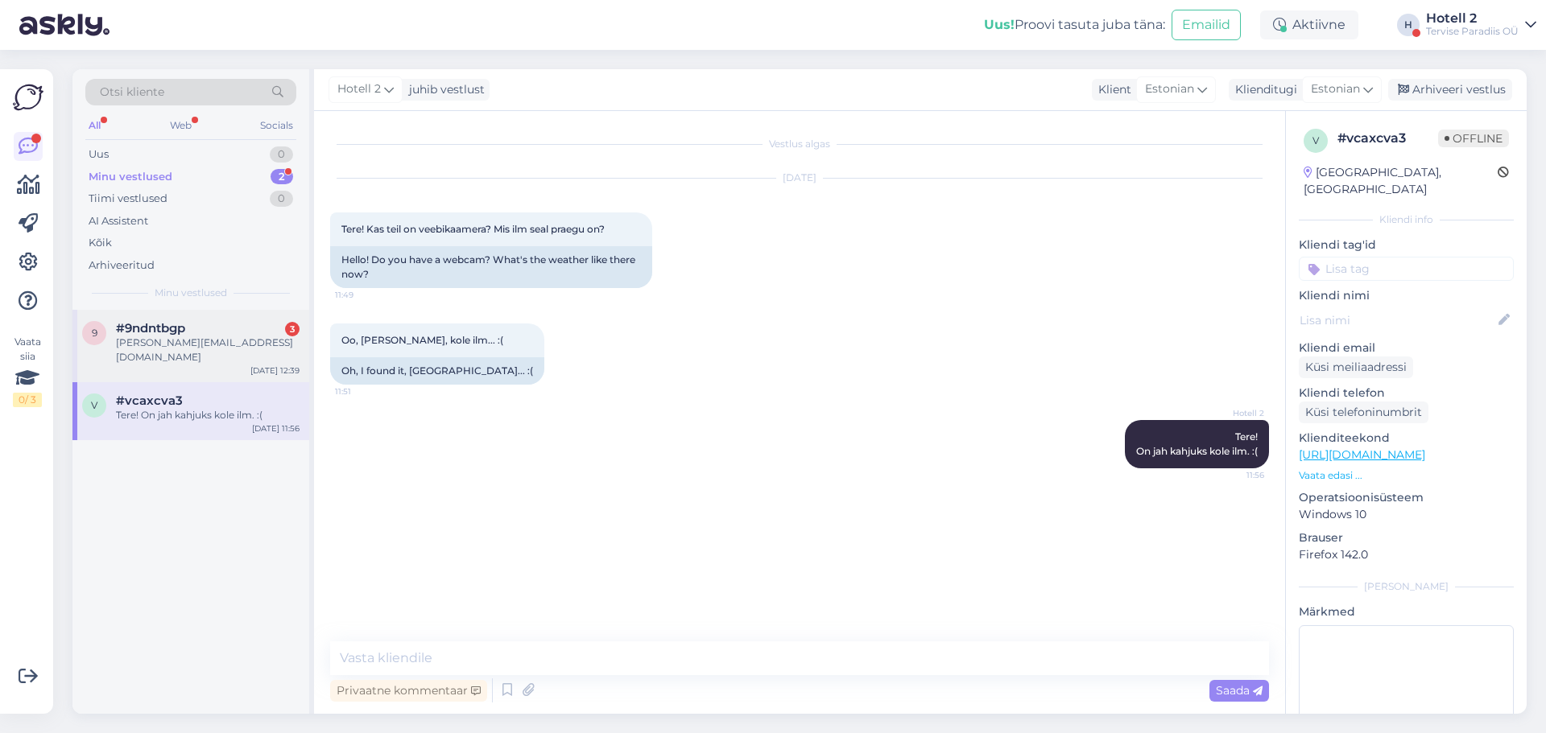
click at [238, 352] on div "9 #9ndntbgp 3 [PERSON_NAME][EMAIL_ADDRESS][DOMAIN_NAME] [DATE] 12:39" at bounding box center [190, 346] width 237 height 72
